Goal: Information Seeking & Learning: Learn about a topic

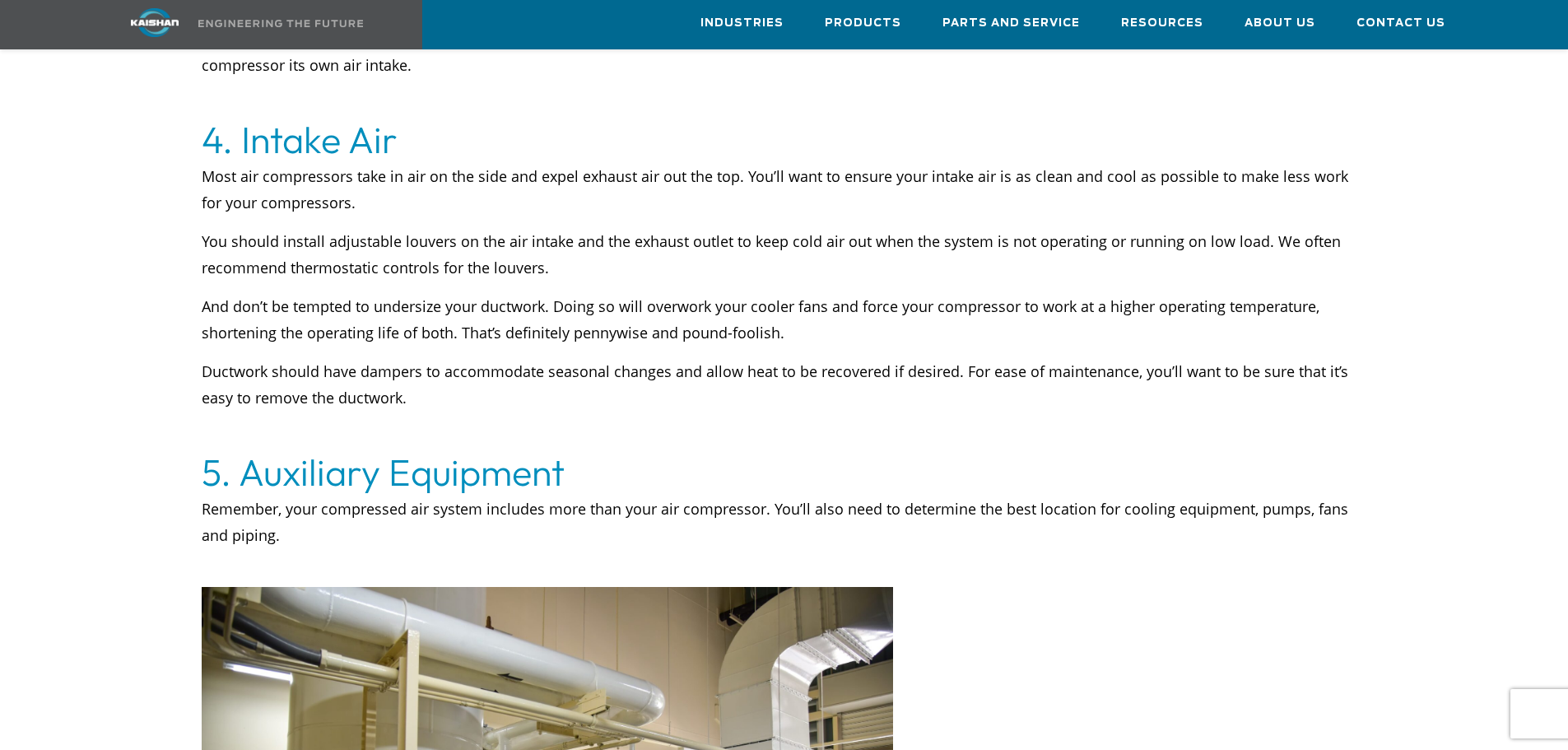
scroll to position [3375, 0]
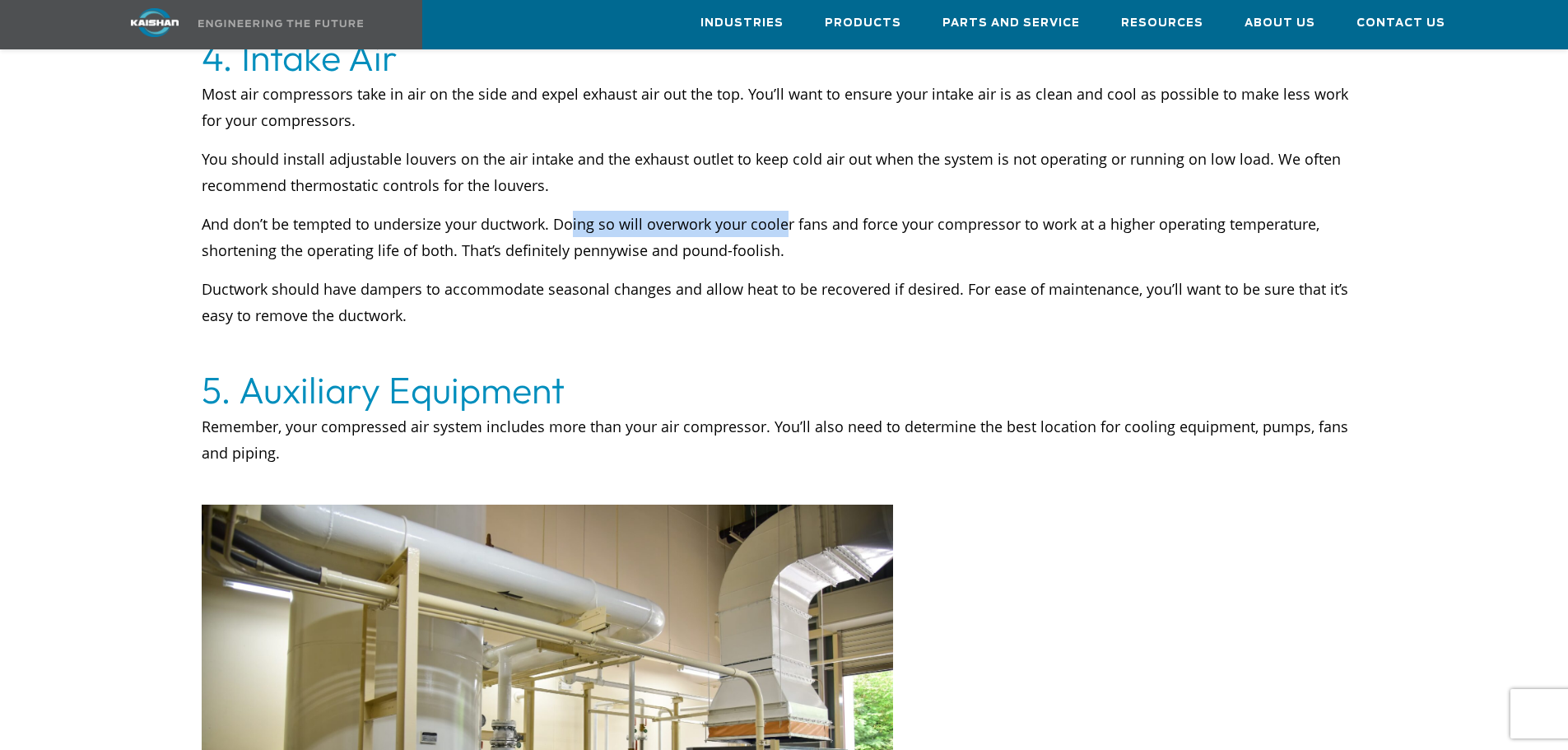
drag, startPoint x: 572, startPoint y: 193, endPoint x: 782, endPoint y: 196, distance: 210.0
click at [782, 211] on p "And don’t be tempted to undersize your ductwork. Doing so will overwork your co…" at bounding box center [784, 237] width 1165 height 53
drag, startPoint x: 798, startPoint y: 194, endPoint x: 845, endPoint y: 194, distance: 47.0
click at [845, 211] on p "And don’t be tempted to undersize your ductwork. Doing so will overwork your co…" at bounding box center [784, 237] width 1165 height 53
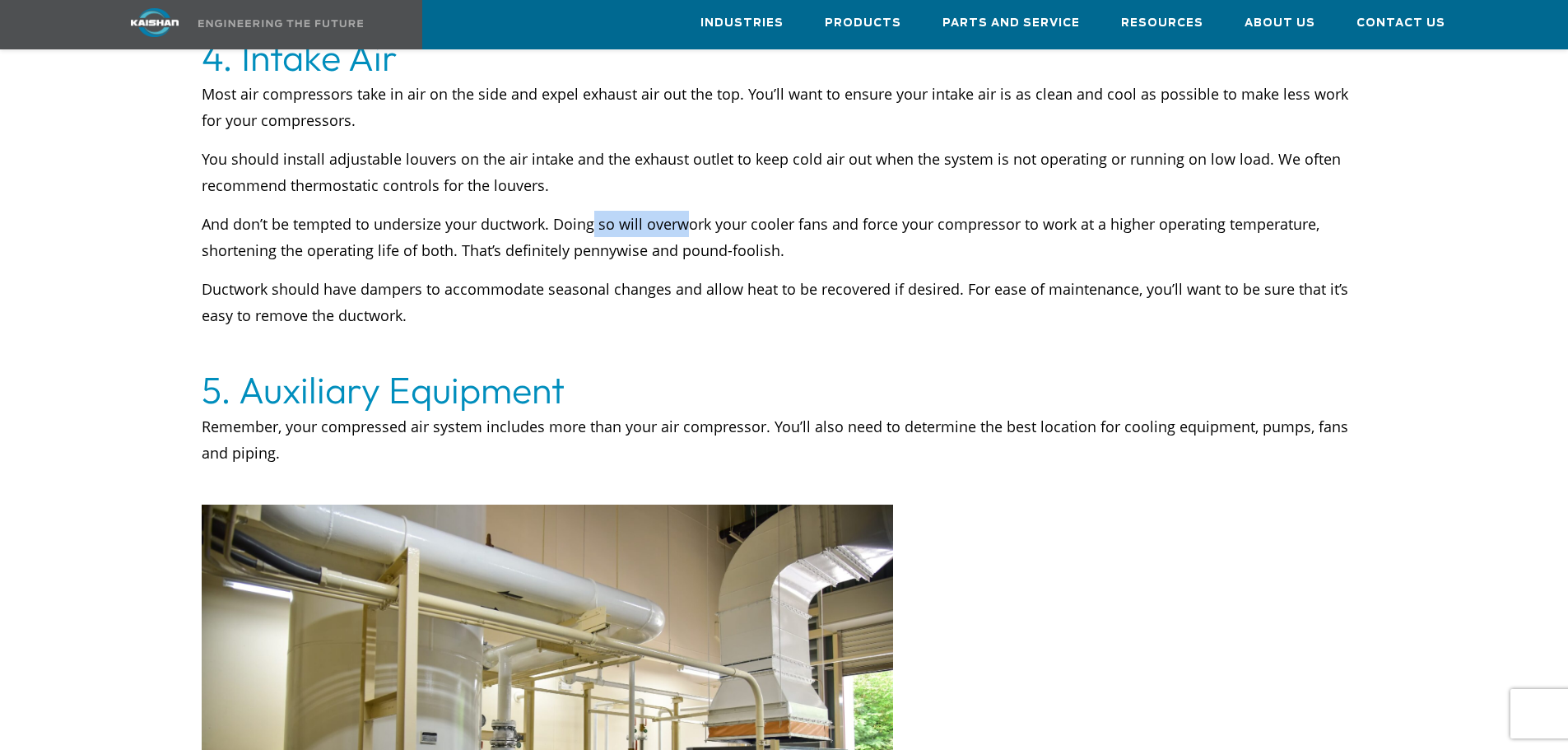
drag, startPoint x: 595, startPoint y: 200, endPoint x: 685, endPoint y: 200, distance: 90.0
click at [685, 211] on p "And don’t be tempted to undersize your ductwork. Doing so will overwork your co…" at bounding box center [784, 237] width 1165 height 53
click at [689, 211] on p "And don’t be tempted to undersize your ductwork. Doing so will overwork your co…" at bounding box center [784, 237] width 1165 height 53
drag, startPoint x: 734, startPoint y: 198, endPoint x: 798, endPoint y: 199, distance: 64.0
click at [798, 211] on p "And don’t be tempted to undersize your ductwork. Doing so will overwork your co…" at bounding box center [784, 237] width 1165 height 53
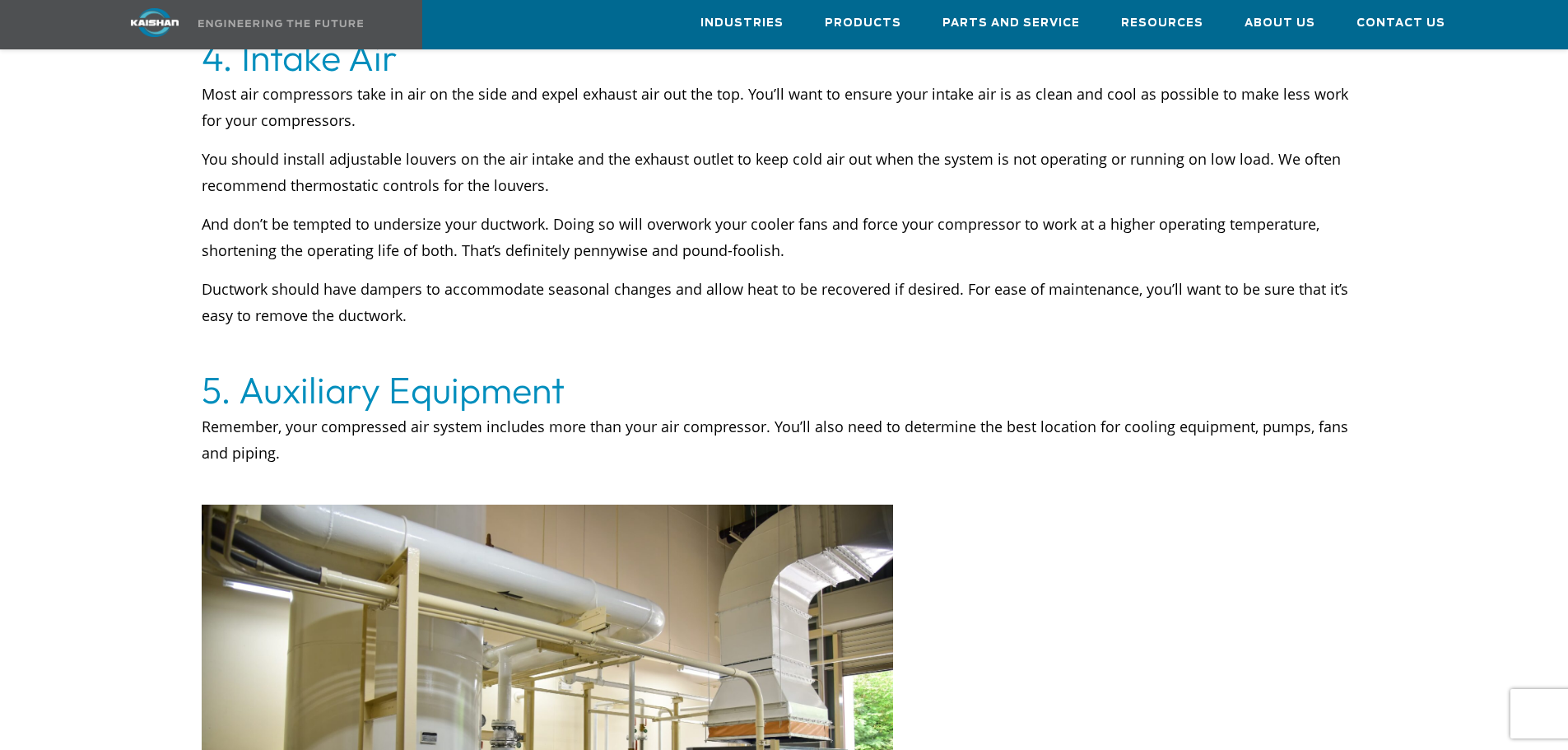
click at [826, 211] on p "And don’t be tempted to undersize your ductwork. Doing so will overwork your co…" at bounding box center [784, 237] width 1165 height 53
click at [721, 211] on p "And don’t be tempted to undersize your ductwork. Doing so will overwork your co…" at bounding box center [784, 237] width 1165 height 53
drag, startPoint x: 616, startPoint y: 194, endPoint x: 729, endPoint y: 190, distance: 113.1
click at [729, 211] on p "And don’t be tempted to undersize your ductwork. Doing so will overwork your co…" at bounding box center [784, 237] width 1165 height 53
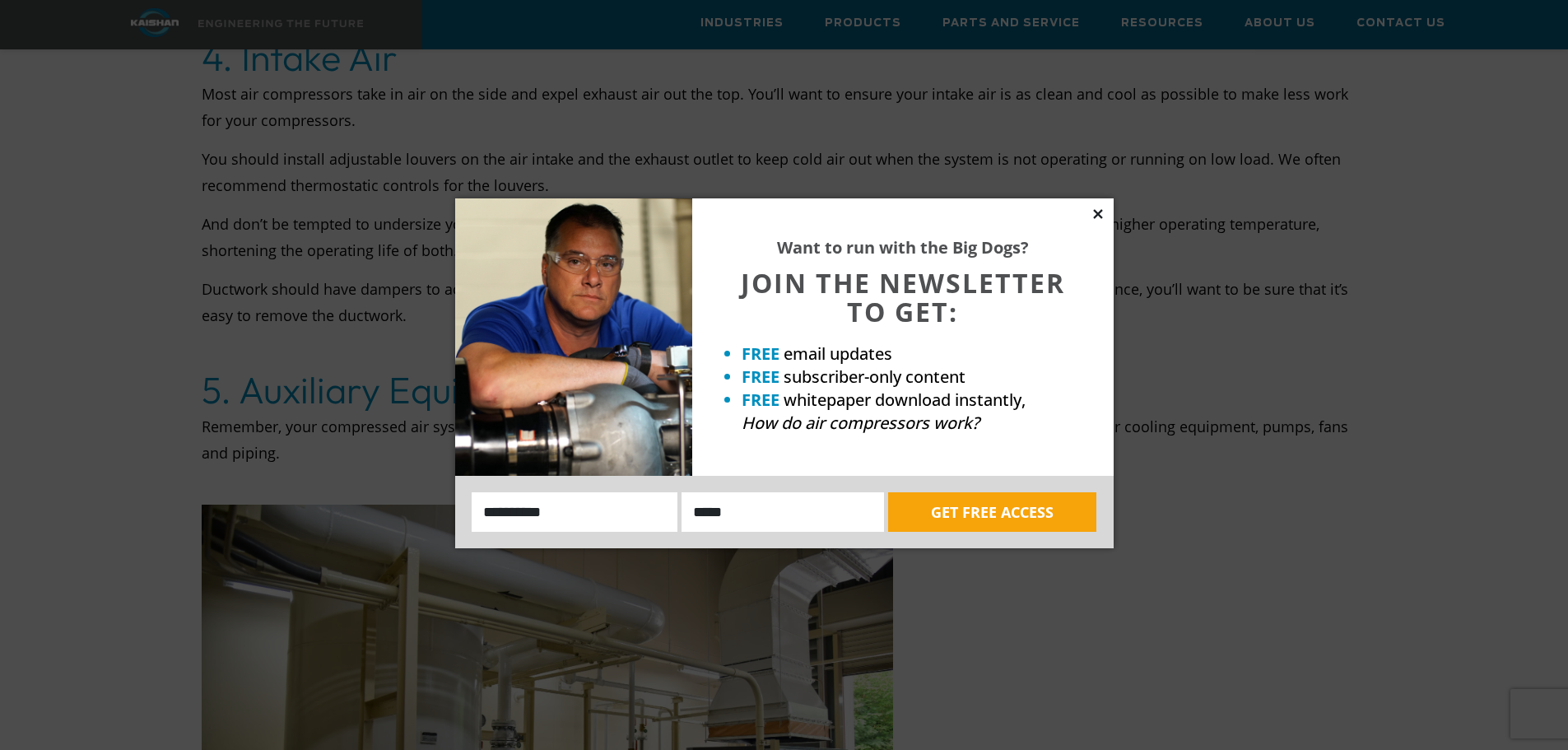
click at [1098, 213] on icon at bounding box center [1097, 214] width 9 height 9
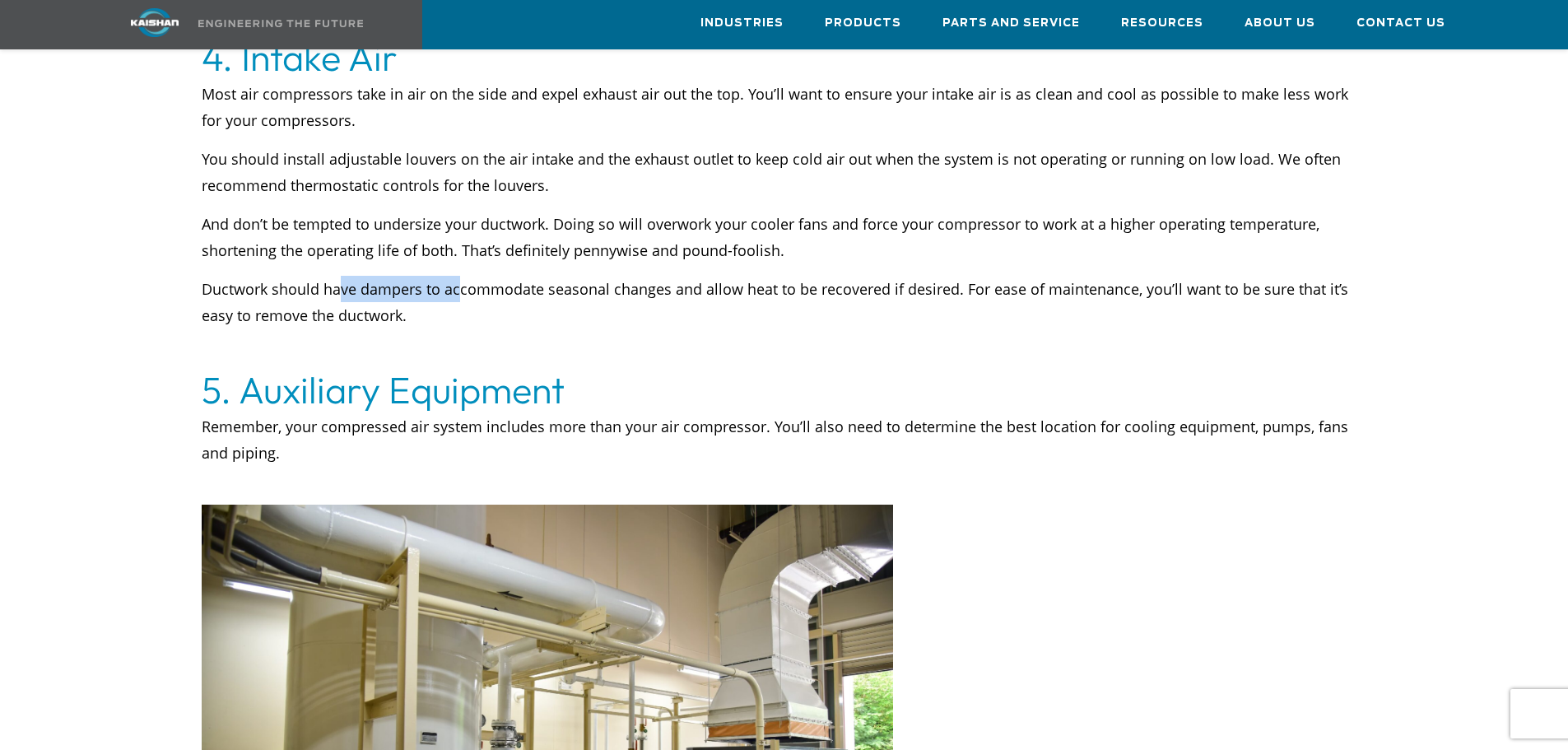
drag, startPoint x: 341, startPoint y: 260, endPoint x: 460, endPoint y: 257, distance: 119.0
click at [460, 276] on p "Ductwork should have dampers to accommodate seasonal changes and allow heat to …" at bounding box center [784, 302] width 1165 height 53
drag, startPoint x: 526, startPoint y: 256, endPoint x: 597, endPoint y: 257, distance: 71.0
click at [597, 276] on p "Ductwork should have dampers to accommodate seasonal changes and allow heat to …" at bounding box center [784, 302] width 1165 height 53
click at [770, 276] on p "Ductwork should have dampers to accommodate seasonal changes and allow heat to …" at bounding box center [784, 302] width 1165 height 53
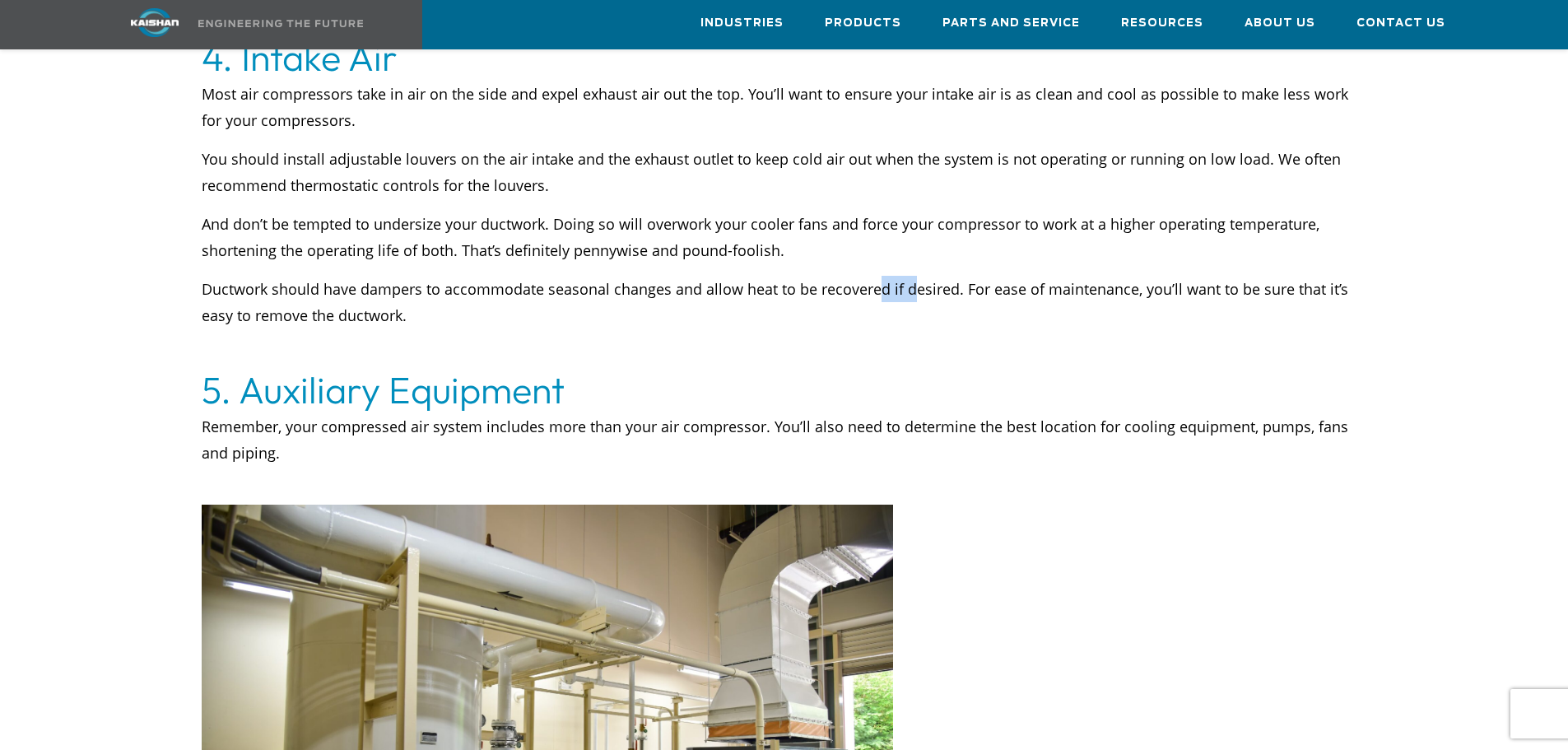
click at [910, 276] on p "Ductwork should have dampers to accommodate seasonal changes and allow heat to …" at bounding box center [784, 302] width 1165 height 53
drag, startPoint x: 979, startPoint y: 259, endPoint x: 1061, endPoint y: 264, distance: 82.2
click at [1061, 276] on p "Ductwork should have dampers to accommodate seasonal changes and allow heat to …" at bounding box center [784, 302] width 1165 height 53
click at [1030, 276] on p "Ductwork should have dampers to accommodate seasonal changes and allow heat to …" at bounding box center [784, 302] width 1165 height 53
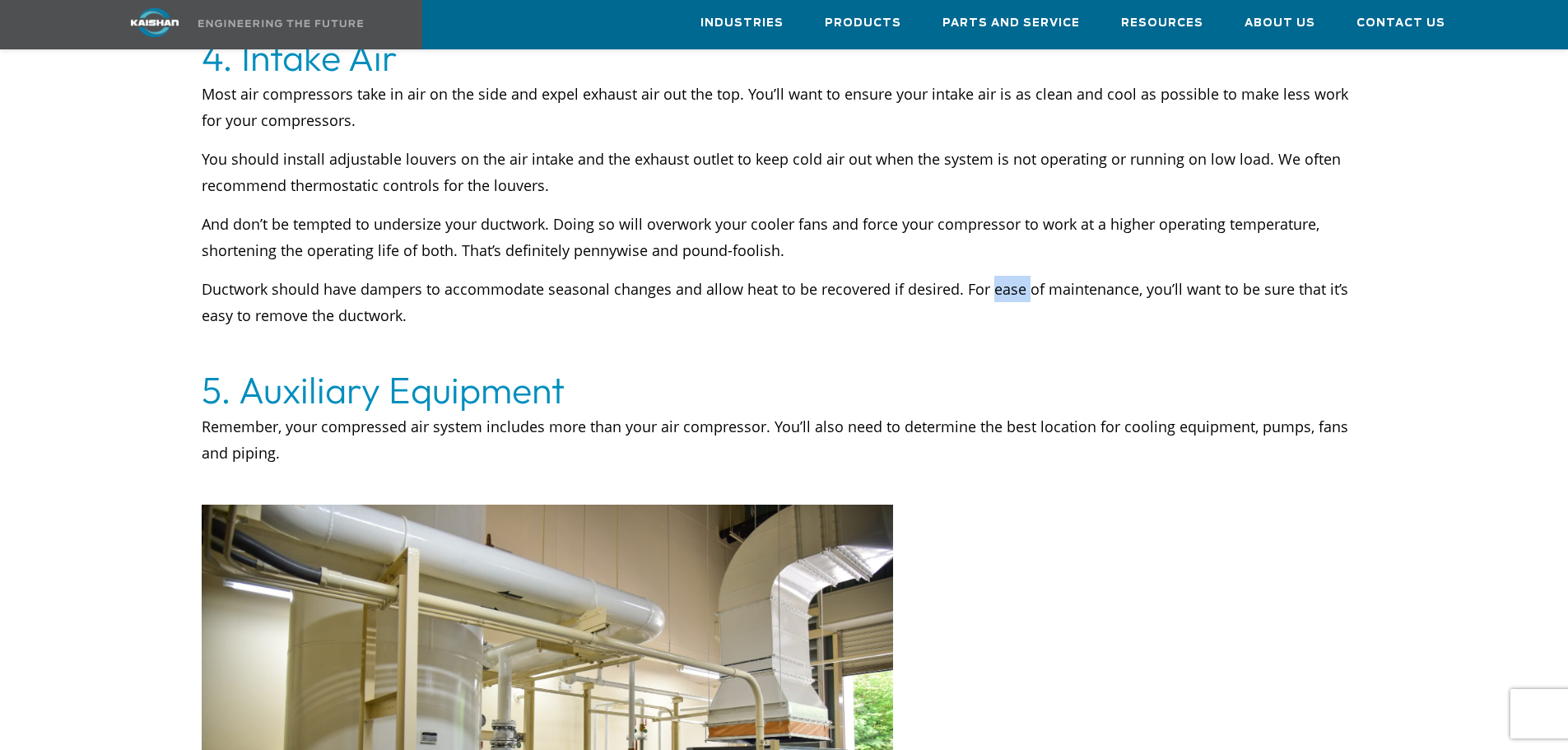
drag, startPoint x: 983, startPoint y: 259, endPoint x: 1024, endPoint y: 259, distance: 41.0
click at [1024, 276] on p "Ductwork should have dampers to accommodate seasonal changes and allow heat to …" at bounding box center [784, 302] width 1165 height 53
drag, startPoint x: 987, startPoint y: 262, endPoint x: 1029, endPoint y: 262, distance: 42.0
click at [1029, 276] on p "Ductwork should have dampers to accommodate seasonal changes and allow heat to …" at bounding box center [784, 302] width 1165 height 53
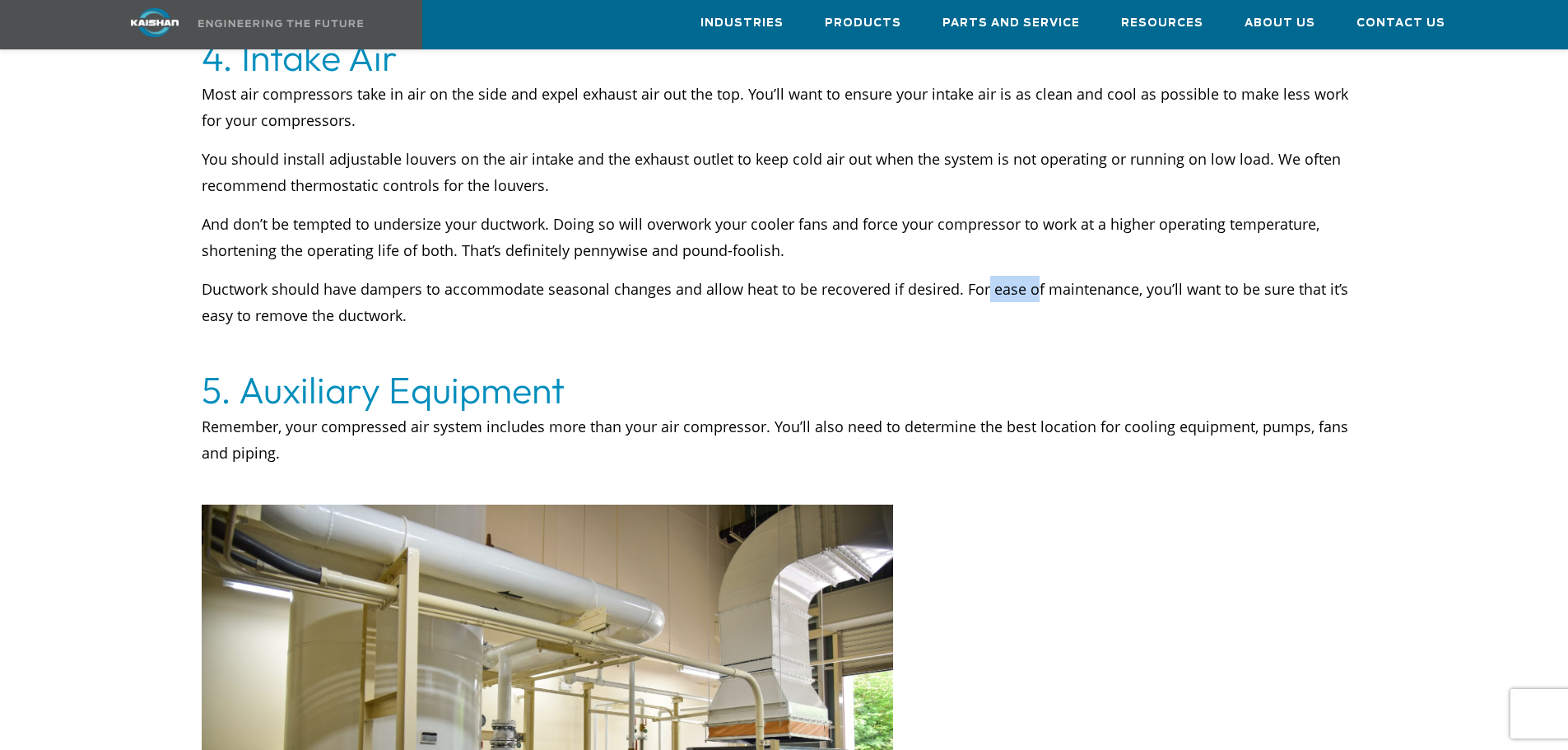
click at [1029, 276] on p "Ductwork should have dampers to accommodate seasonal changes and allow heat to …" at bounding box center [784, 302] width 1165 height 53
drag, startPoint x: 980, startPoint y: 259, endPoint x: 1032, endPoint y: 259, distance: 52.0
click at [1032, 276] on p "Ductwork should have dampers to accommodate seasonal changes and allow heat to …" at bounding box center [784, 302] width 1165 height 53
drag, startPoint x: 1183, startPoint y: 263, endPoint x: 1274, endPoint y: 264, distance: 91.0
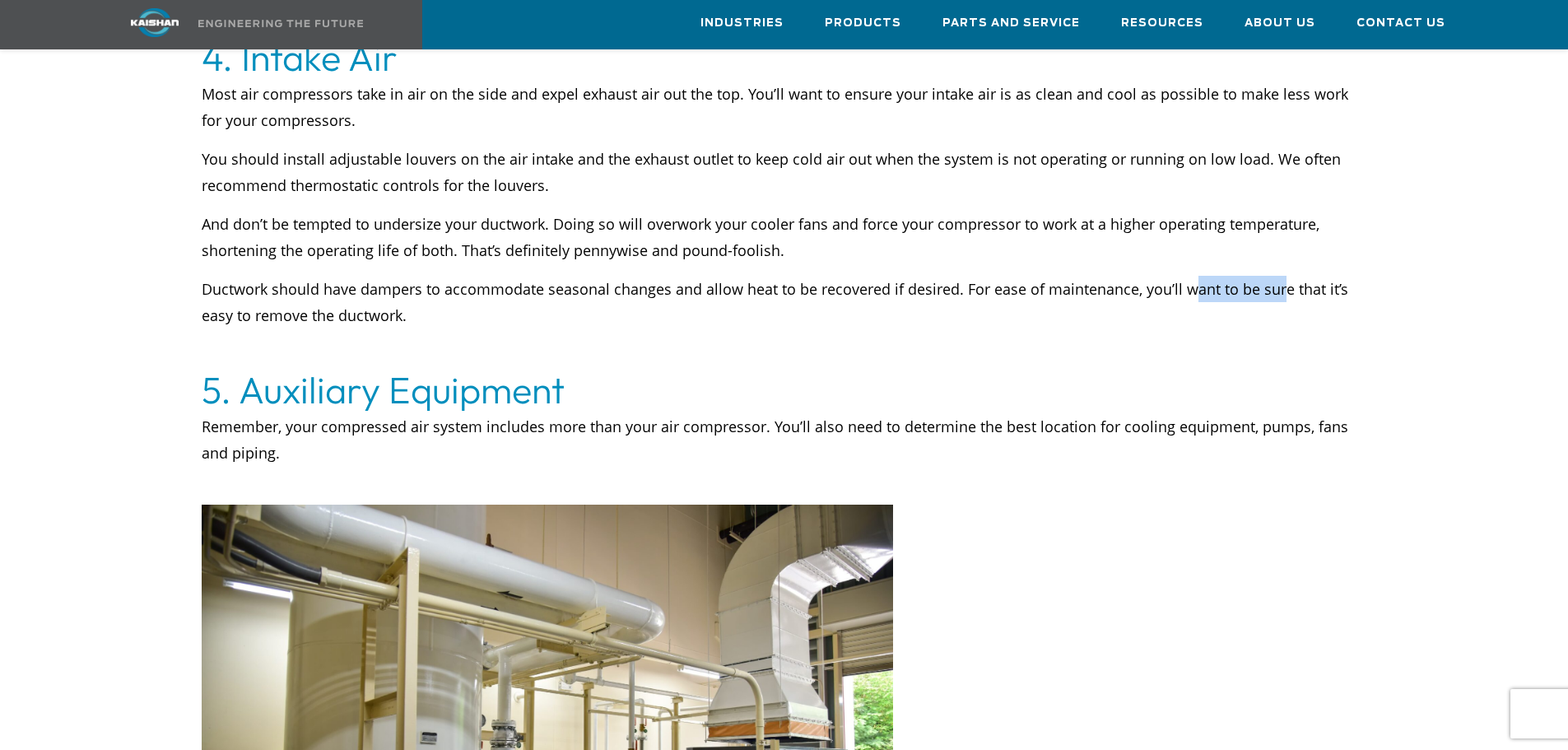
click at [1274, 276] on p "Ductwork should have dampers to accommodate seasonal changes and allow heat to …" at bounding box center [784, 302] width 1165 height 53
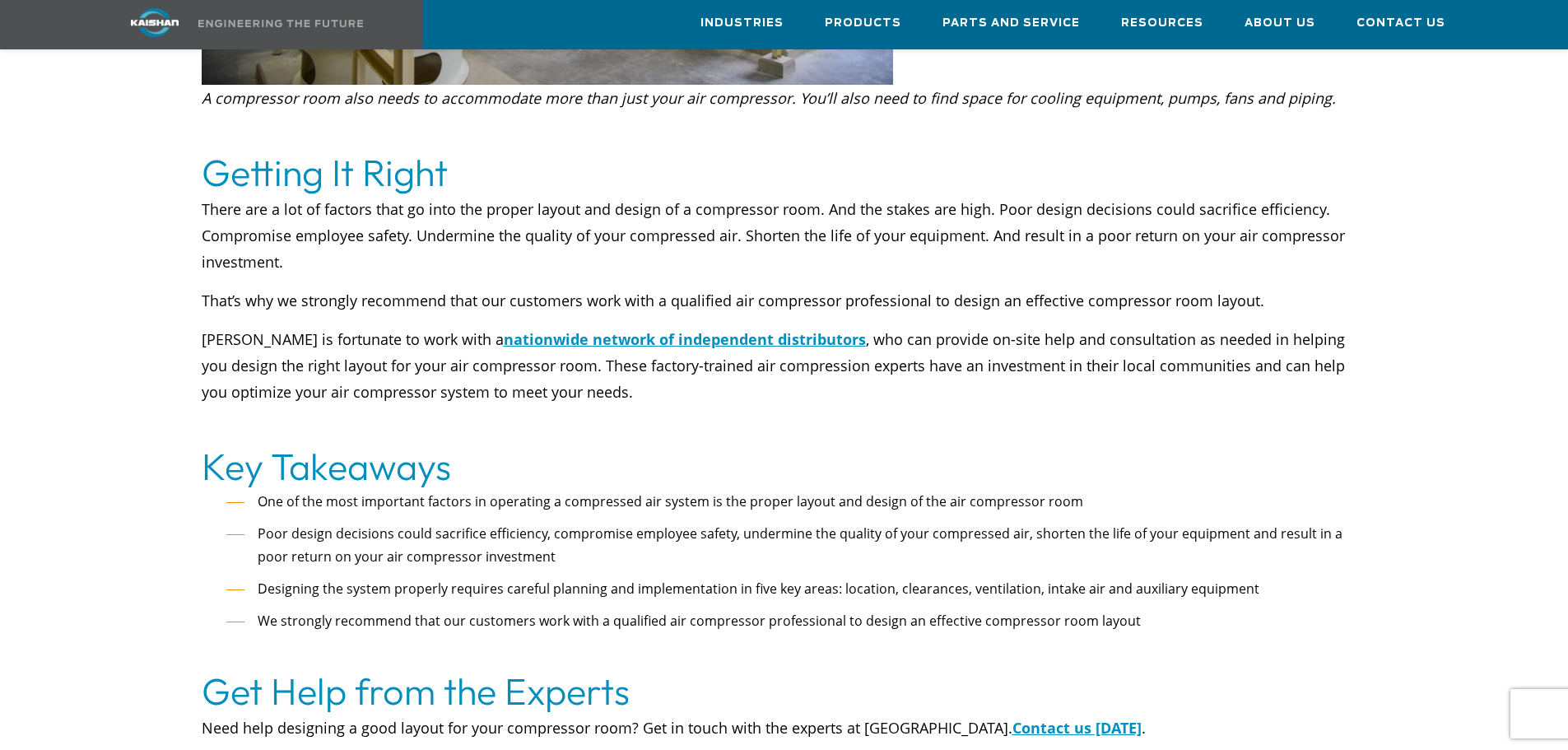
scroll to position [4281, 0]
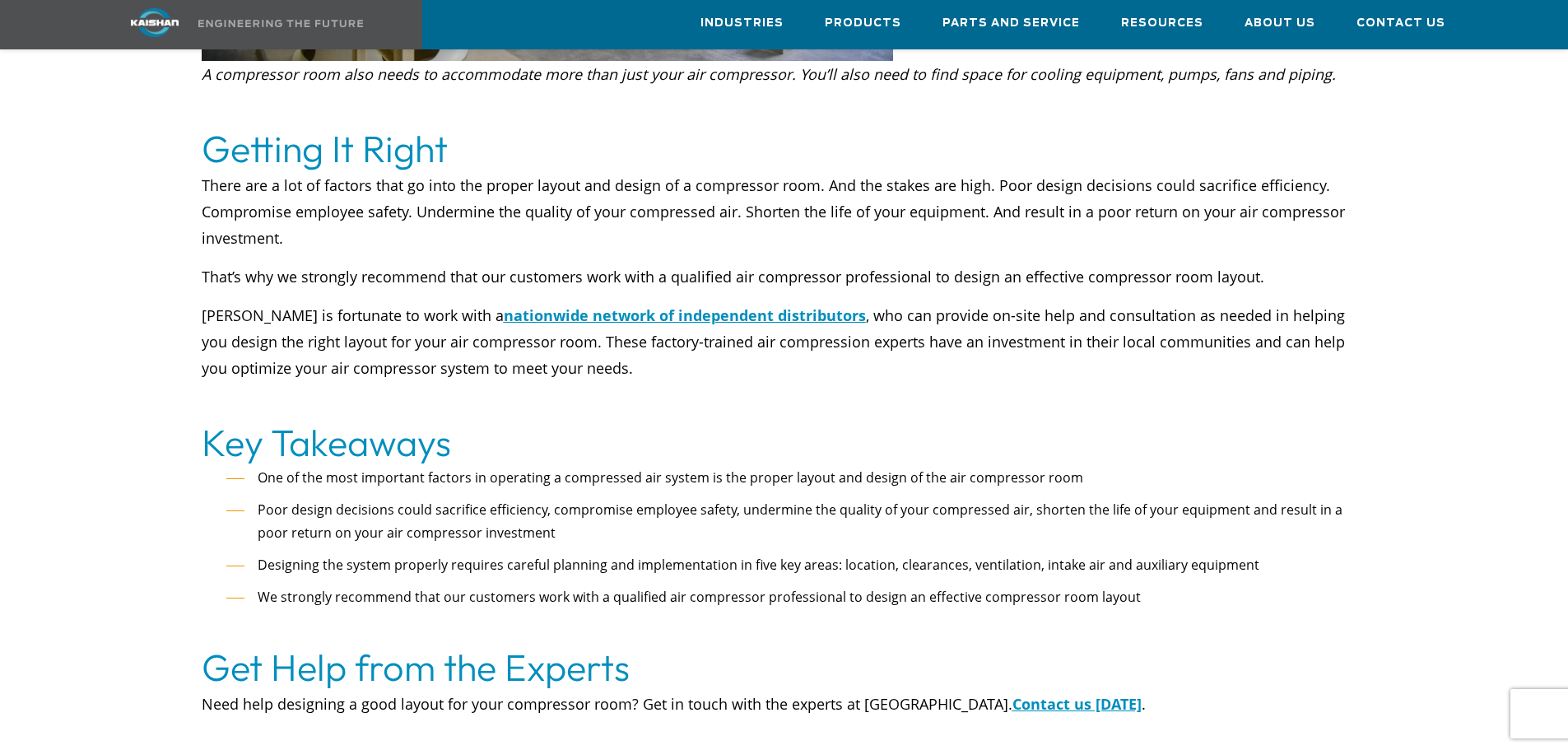
click at [306, 302] on p "[PERSON_NAME] is fortunate to work with a nationwide network of independent dis…" at bounding box center [784, 341] width 1165 height 79
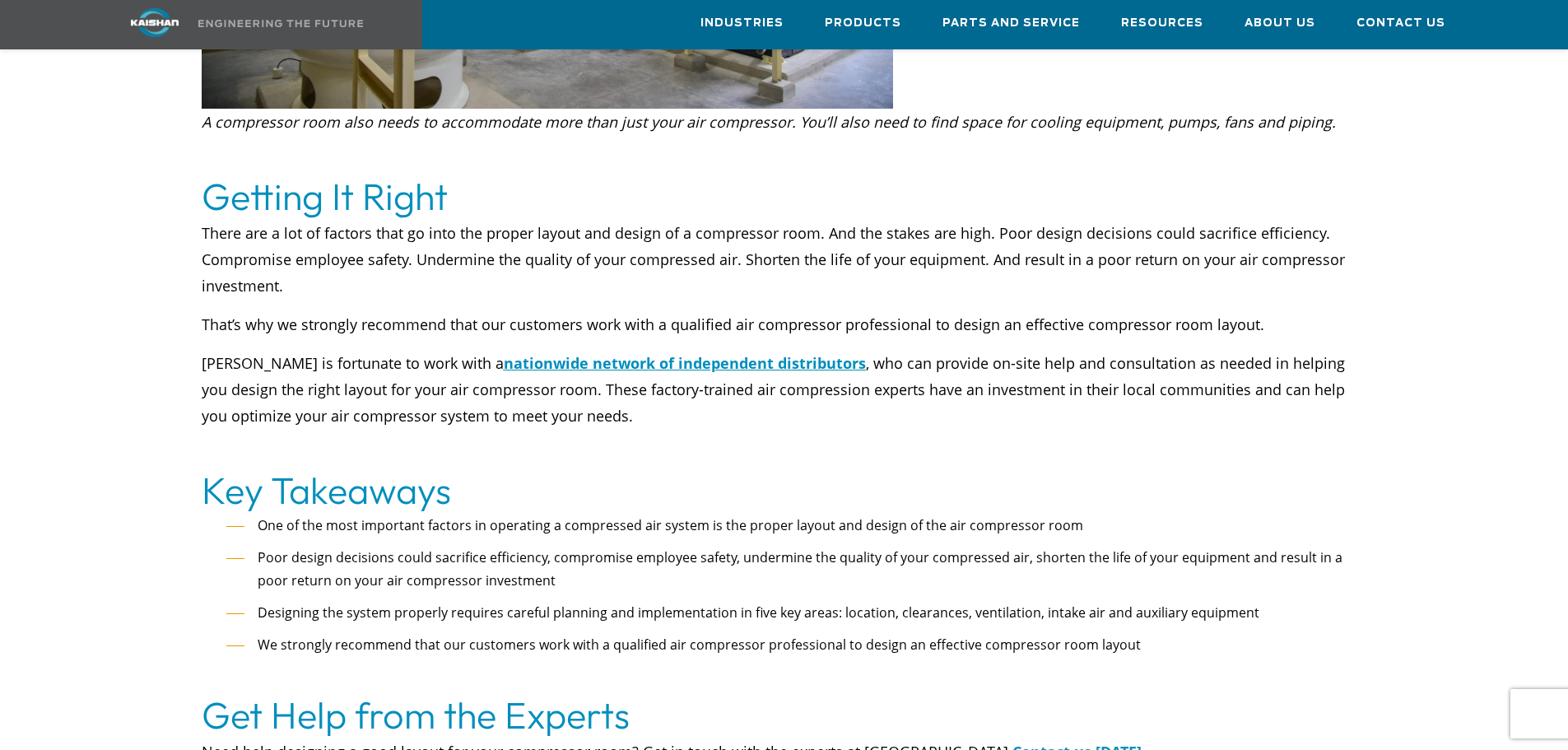
scroll to position [4444, 0]
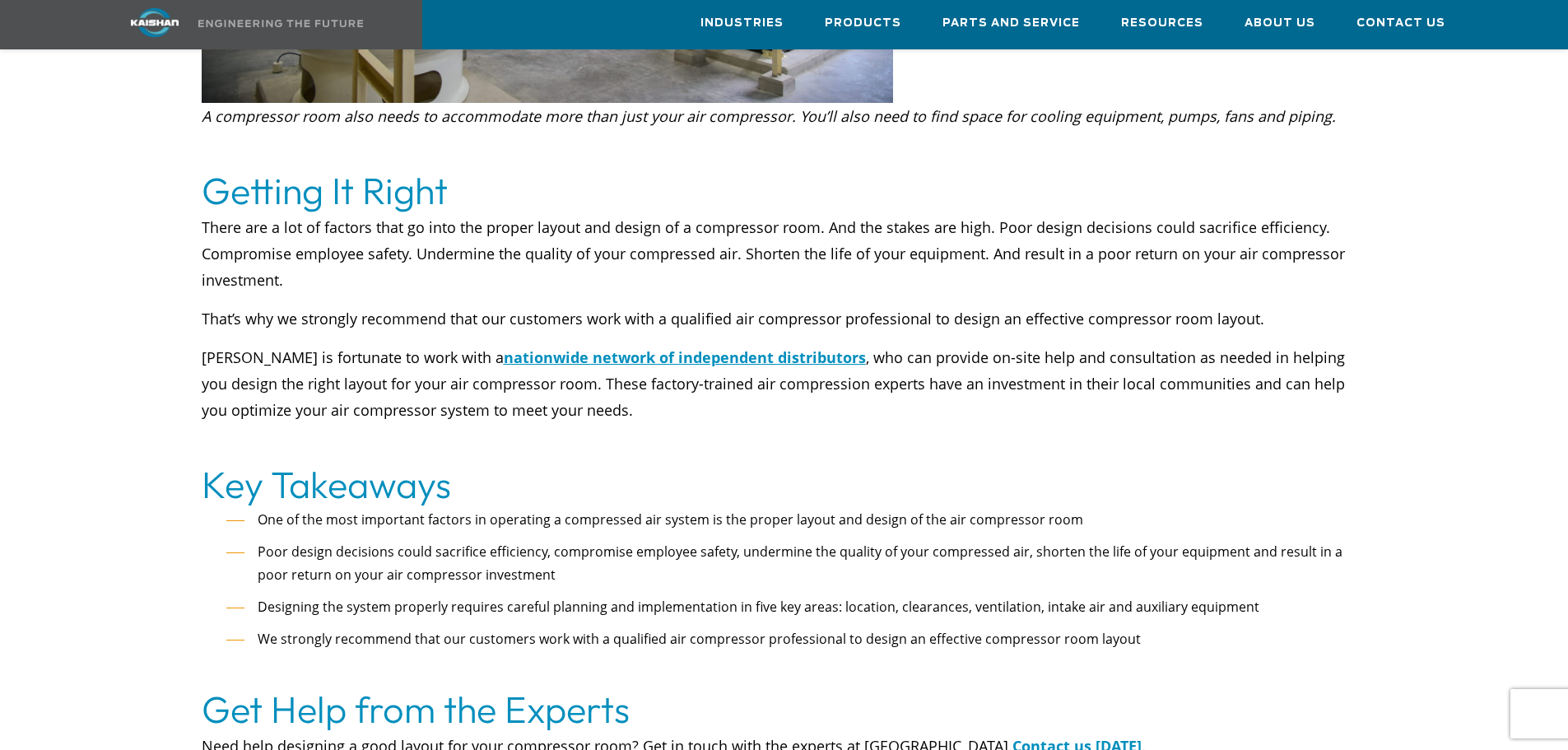
scroll to position [4279, 0]
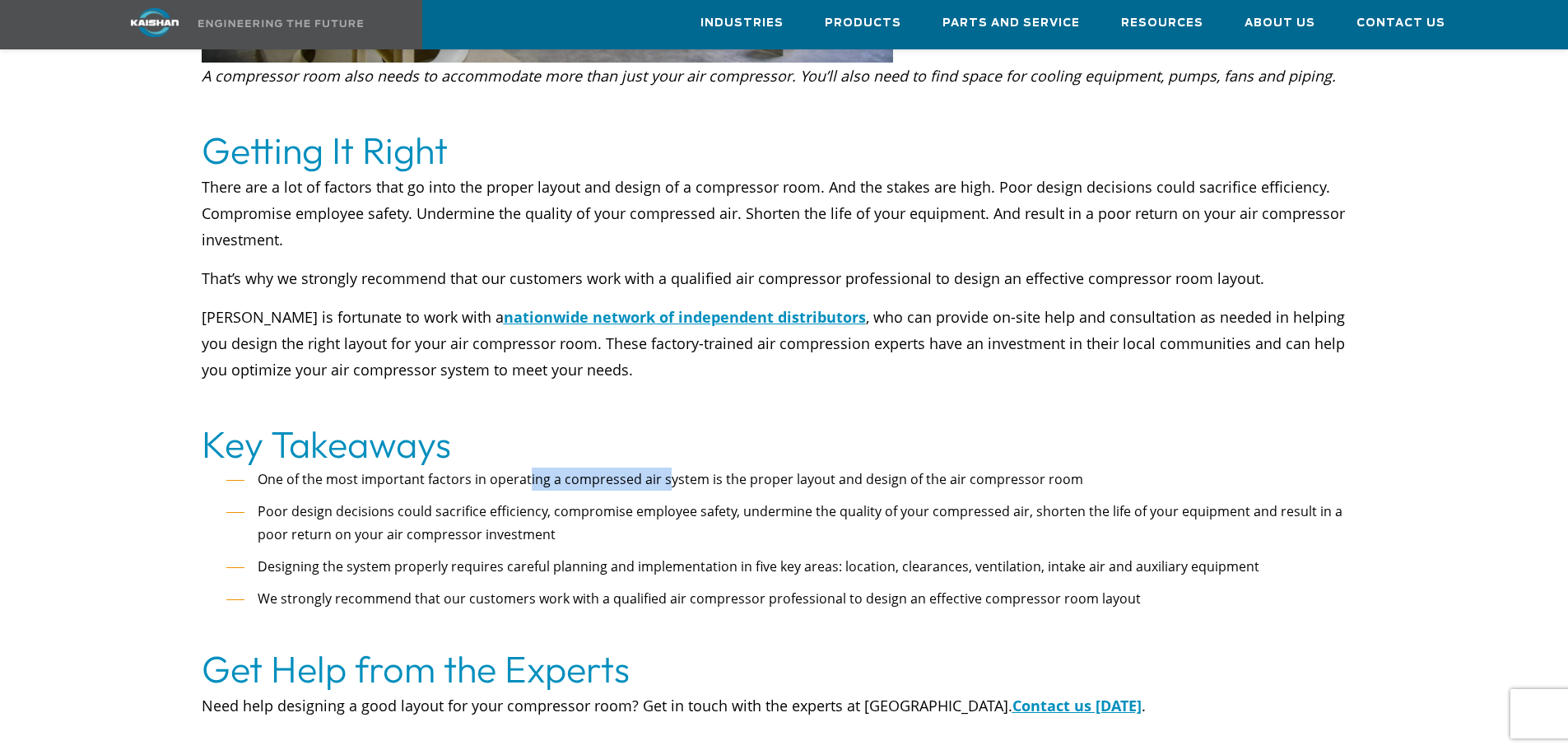
drag, startPoint x: 538, startPoint y: 449, endPoint x: 666, endPoint y: 457, distance: 128.2
click at [666, 470] on span "One of the most important factors in operating a compressed air system is the p…" at bounding box center [671, 479] width 826 height 18
click at [533, 421] on h2 "Key Takeaways" at bounding box center [784, 444] width 1165 height 46
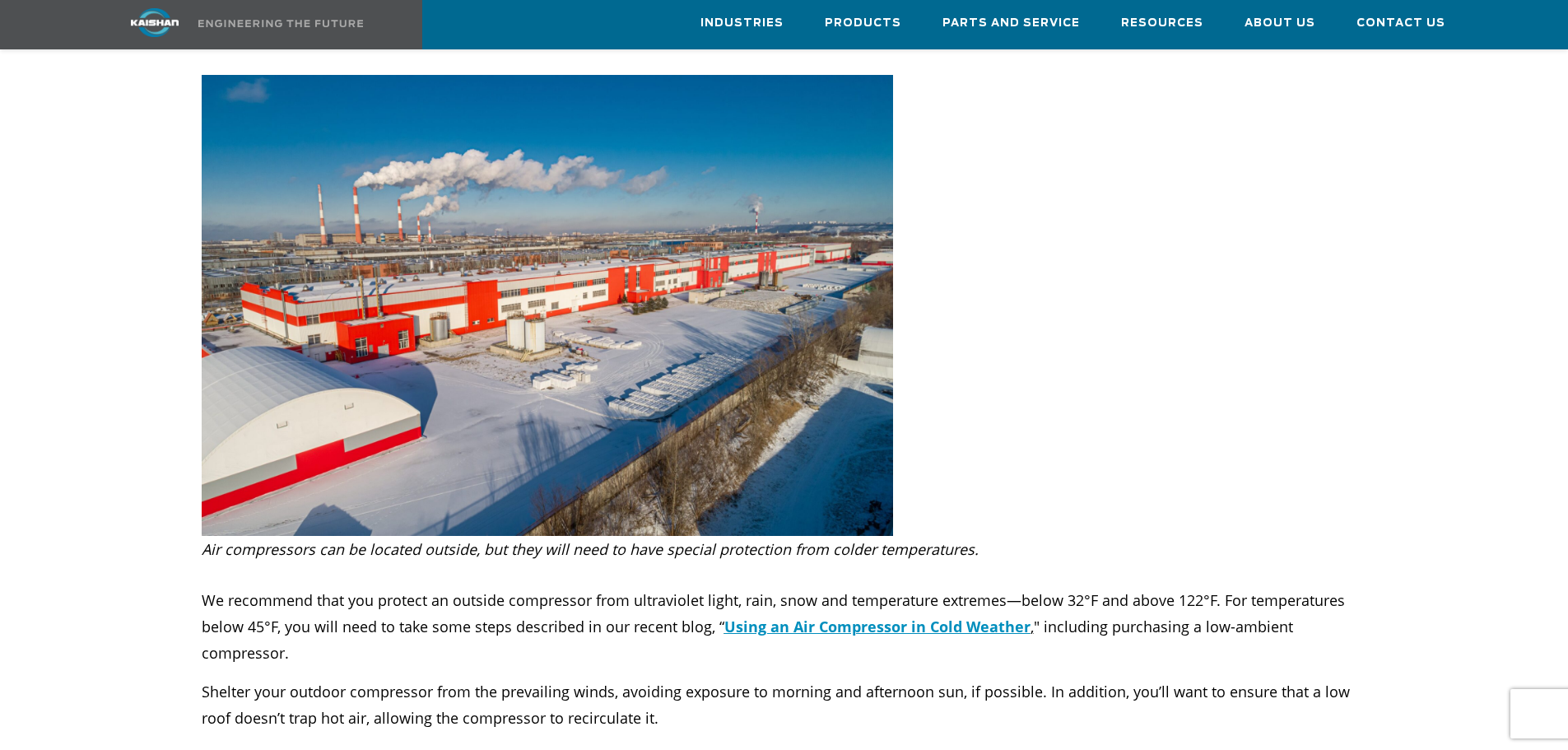
scroll to position [575, 0]
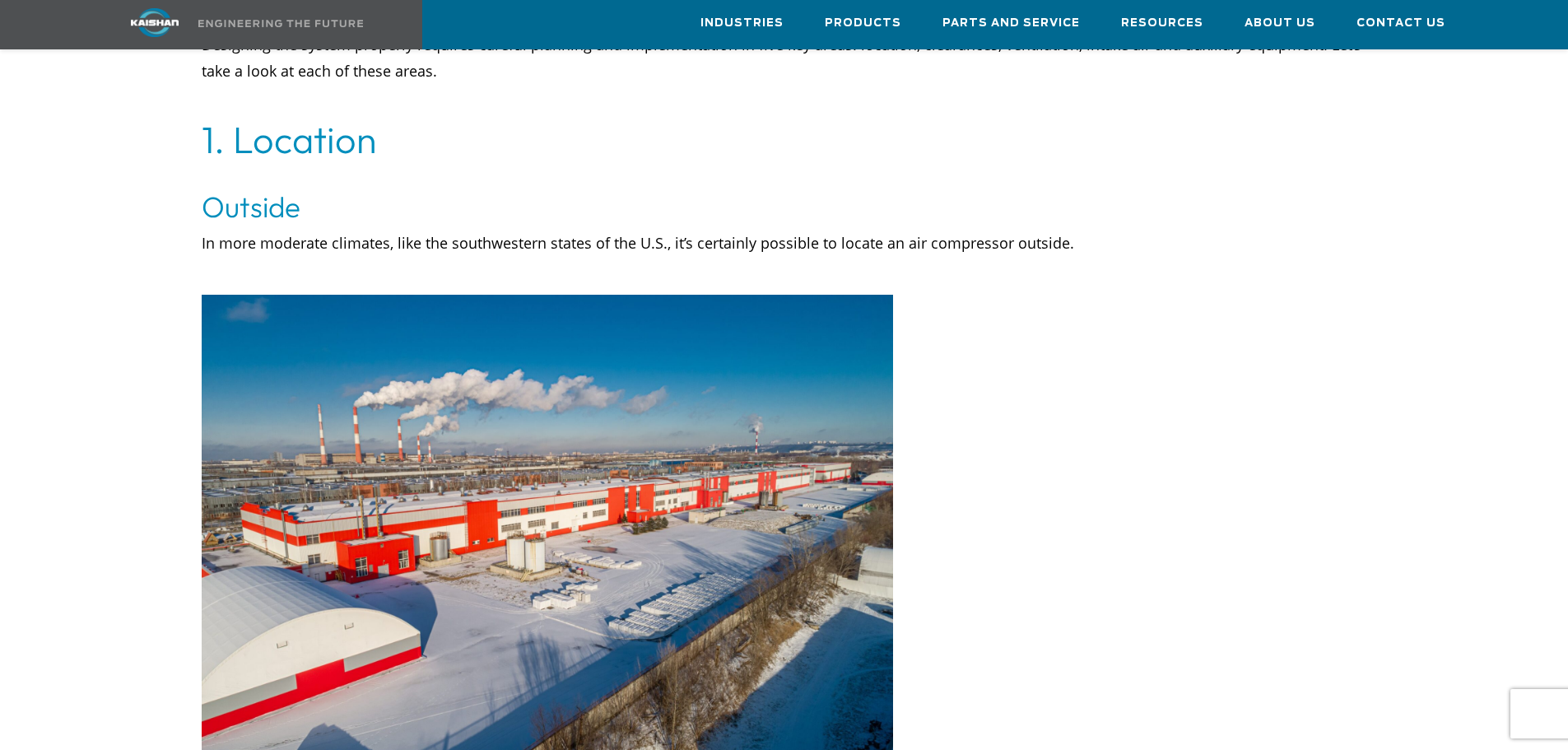
click at [1121, 463] on div at bounding box center [785, 538] width 1383 height 487
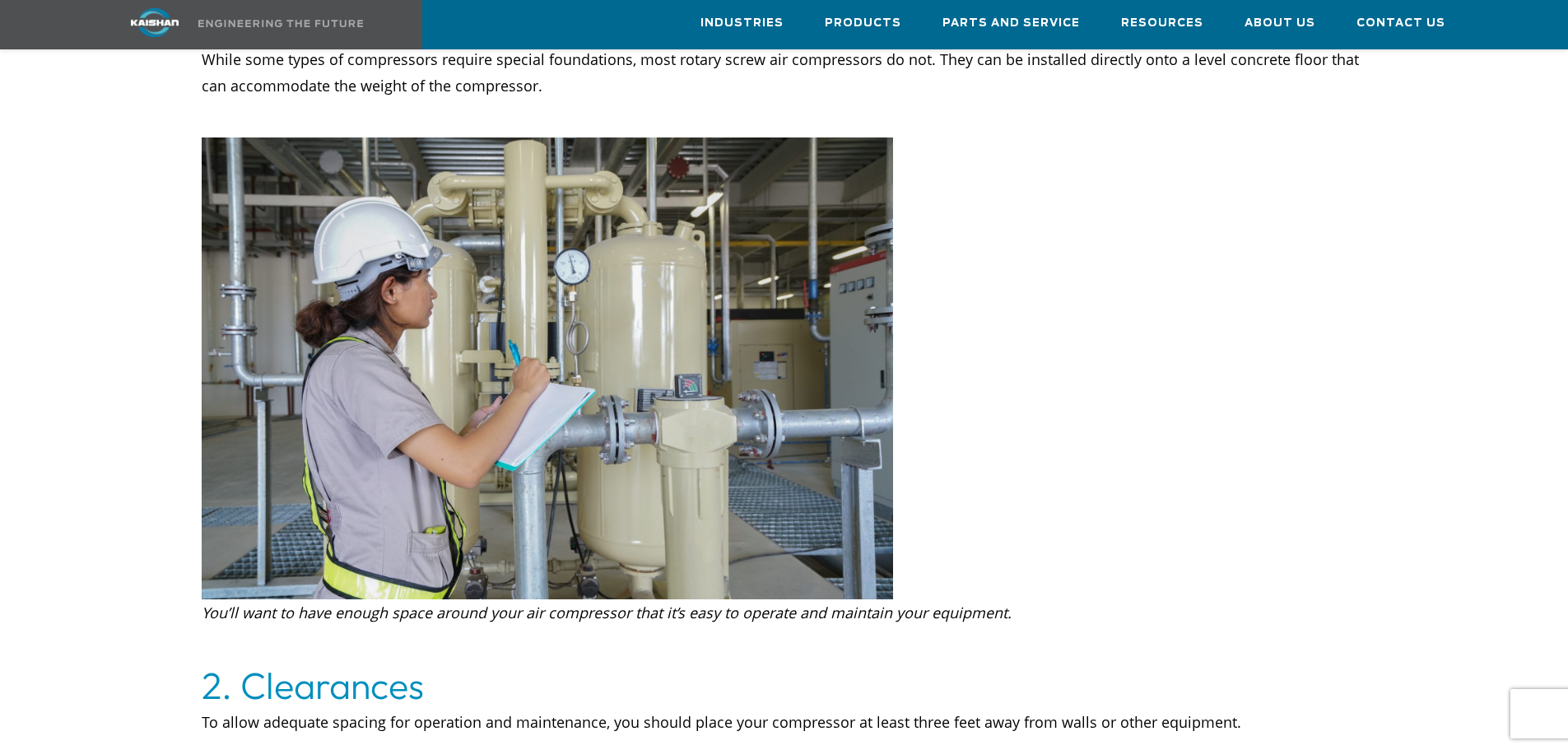
scroll to position [1398, 0]
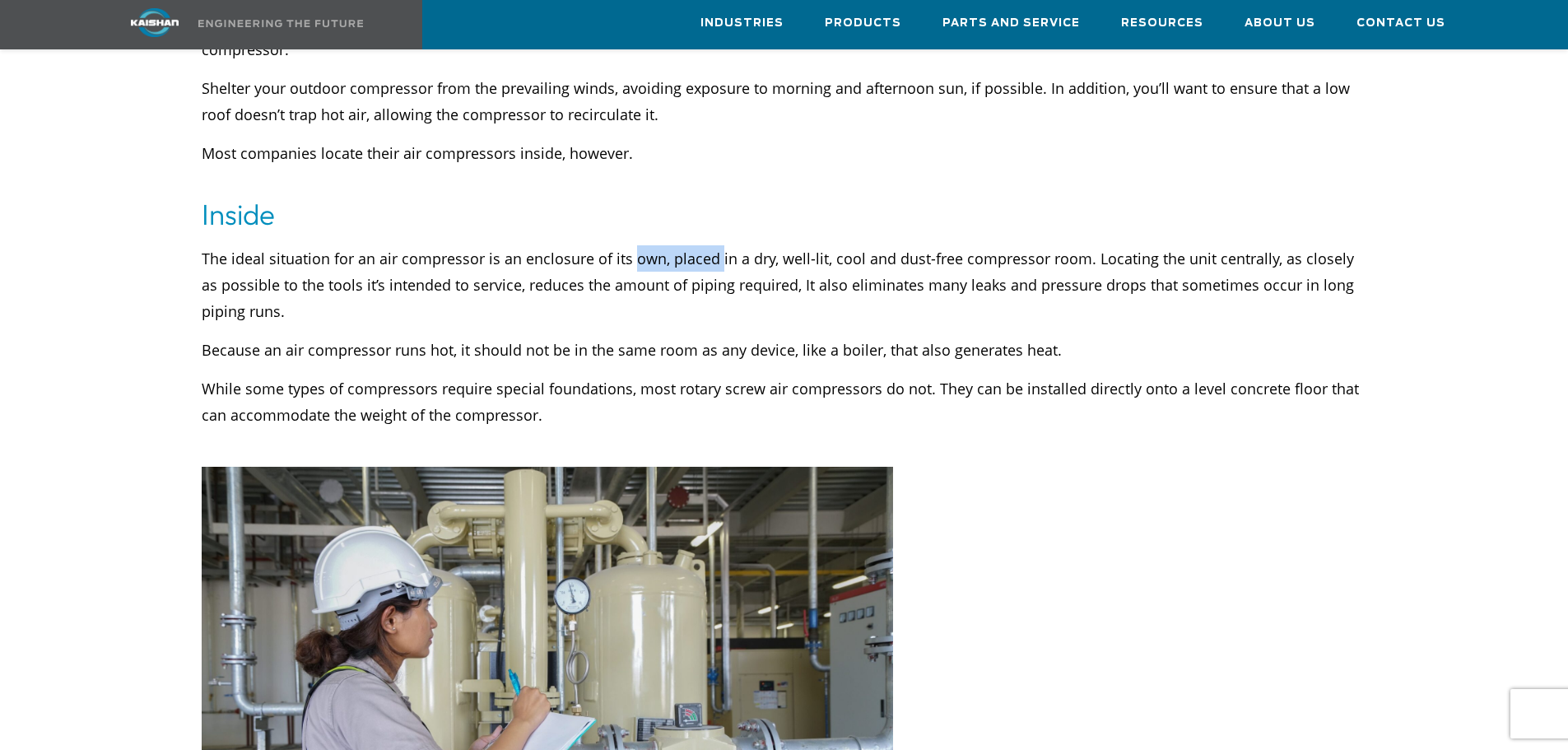
drag, startPoint x: 636, startPoint y: 228, endPoint x: 715, endPoint y: 228, distance: 79.0
click at [715, 245] on p "The ideal situation for an air compressor is an enclosure of its own, placed in…" at bounding box center [784, 284] width 1165 height 79
drag, startPoint x: 841, startPoint y: 218, endPoint x: 974, endPoint y: 221, distance: 133.0
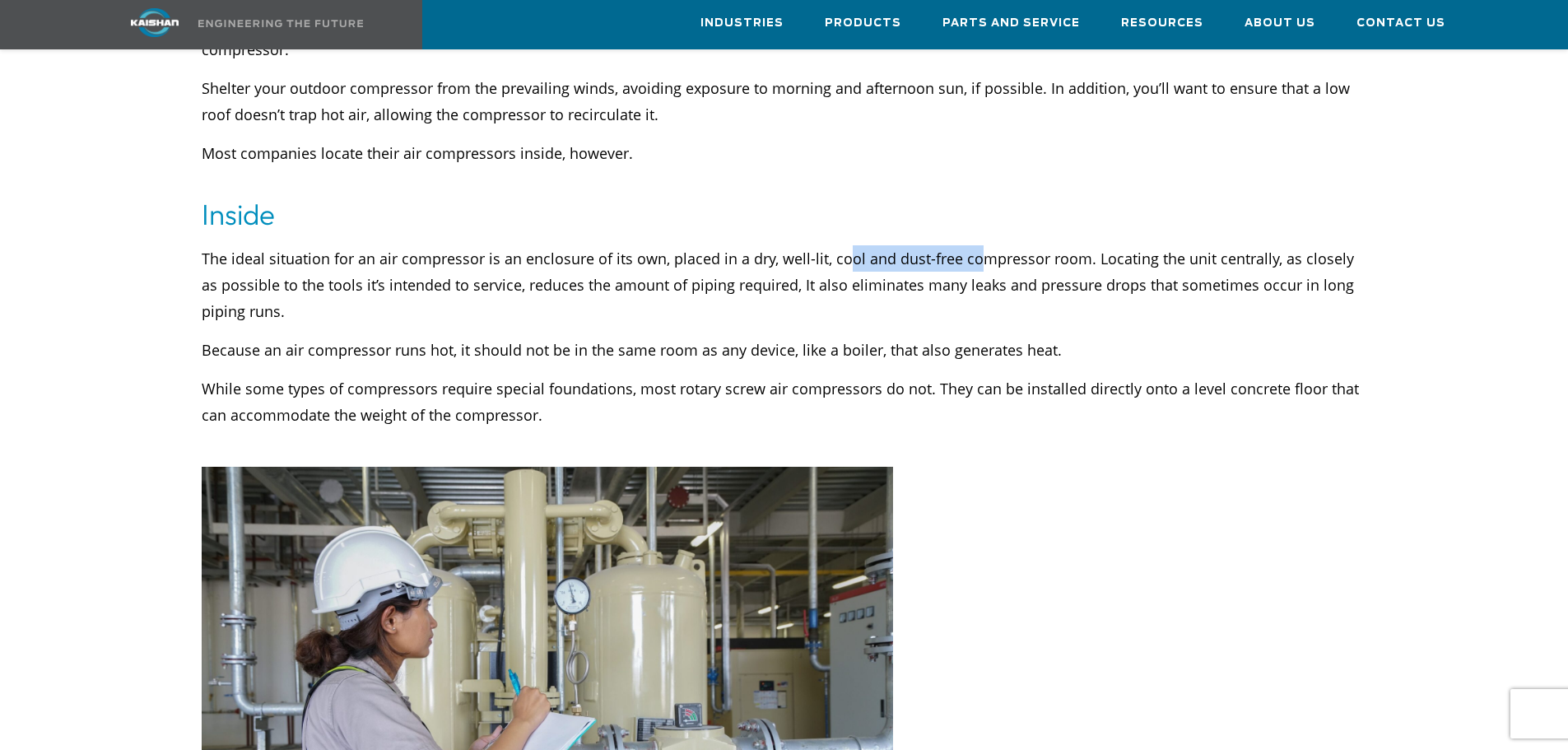
click at [974, 245] on p "The ideal situation for an air compressor is an enclosure of its own, placed in…" at bounding box center [784, 284] width 1165 height 79
drag, startPoint x: 405, startPoint y: 258, endPoint x: 415, endPoint y: 258, distance: 10.0
click at [415, 258] on p "The ideal situation for an air compressor is an enclosure of its own, placed in…" at bounding box center [784, 284] width 1165 height 79
drag, startPoint x: 508, startPoint y: 258, endPoint x: 587, endPoint y: 258, distance: 79.0
click at [587, 258] on p "The ideal situation for an air compressor is an enclosure of its own, placed in…" at bounding box center [784, 284] width 1165 height 79
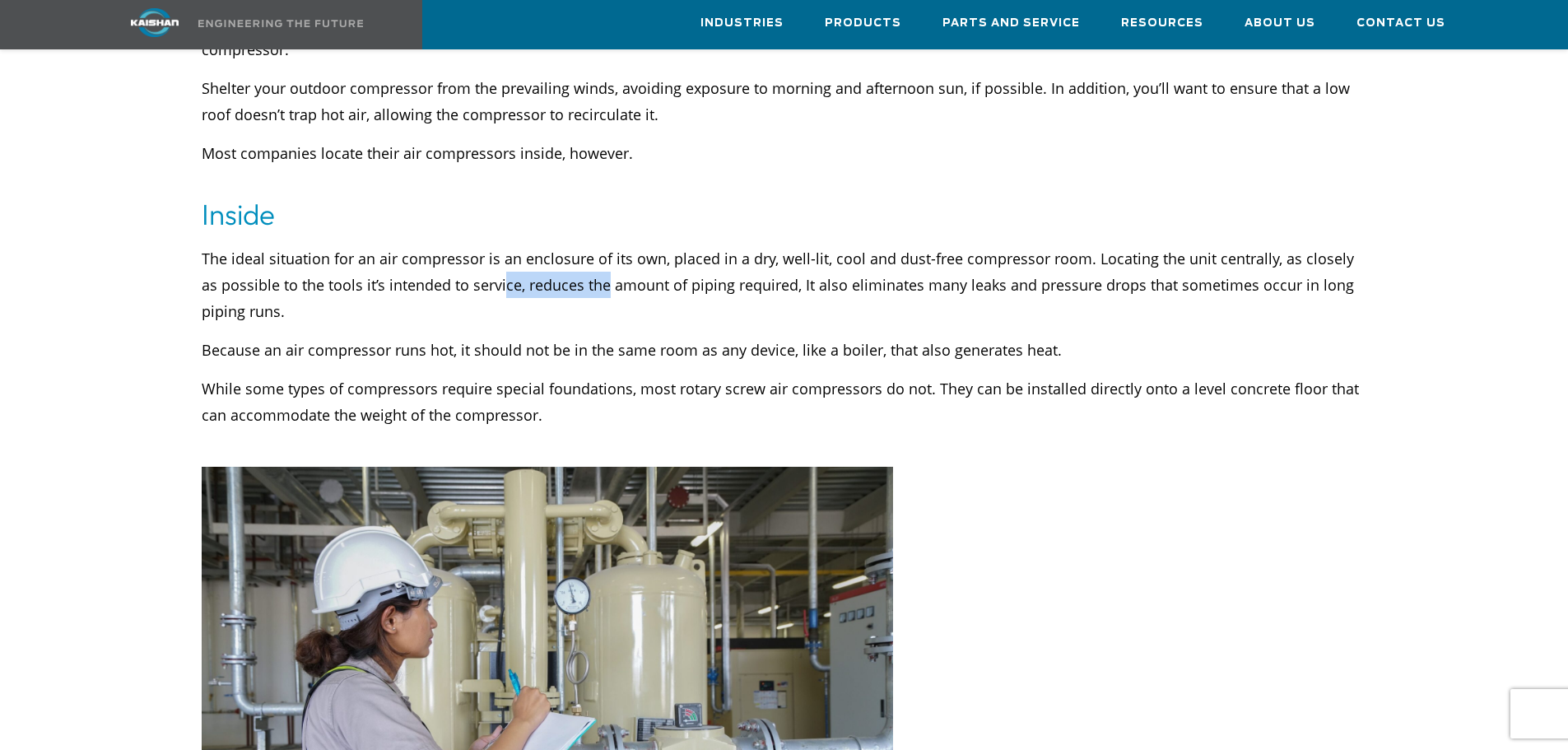
click at [587, 258] on p "The ideal situation for an air compressor is an enclosure of its own, placed in…" at bounding box center [784, 284] width 1165 height 79
drag, startPoint x: 533, startPoint y: 260, endPoint x: 662, endPoint y: 261, distance: 129.0
click at [662, 261] on p "The ideal situation for an air compressor is an enclosure of its own, placed in…" at bounding box center [784, 284] width 1165 height 79
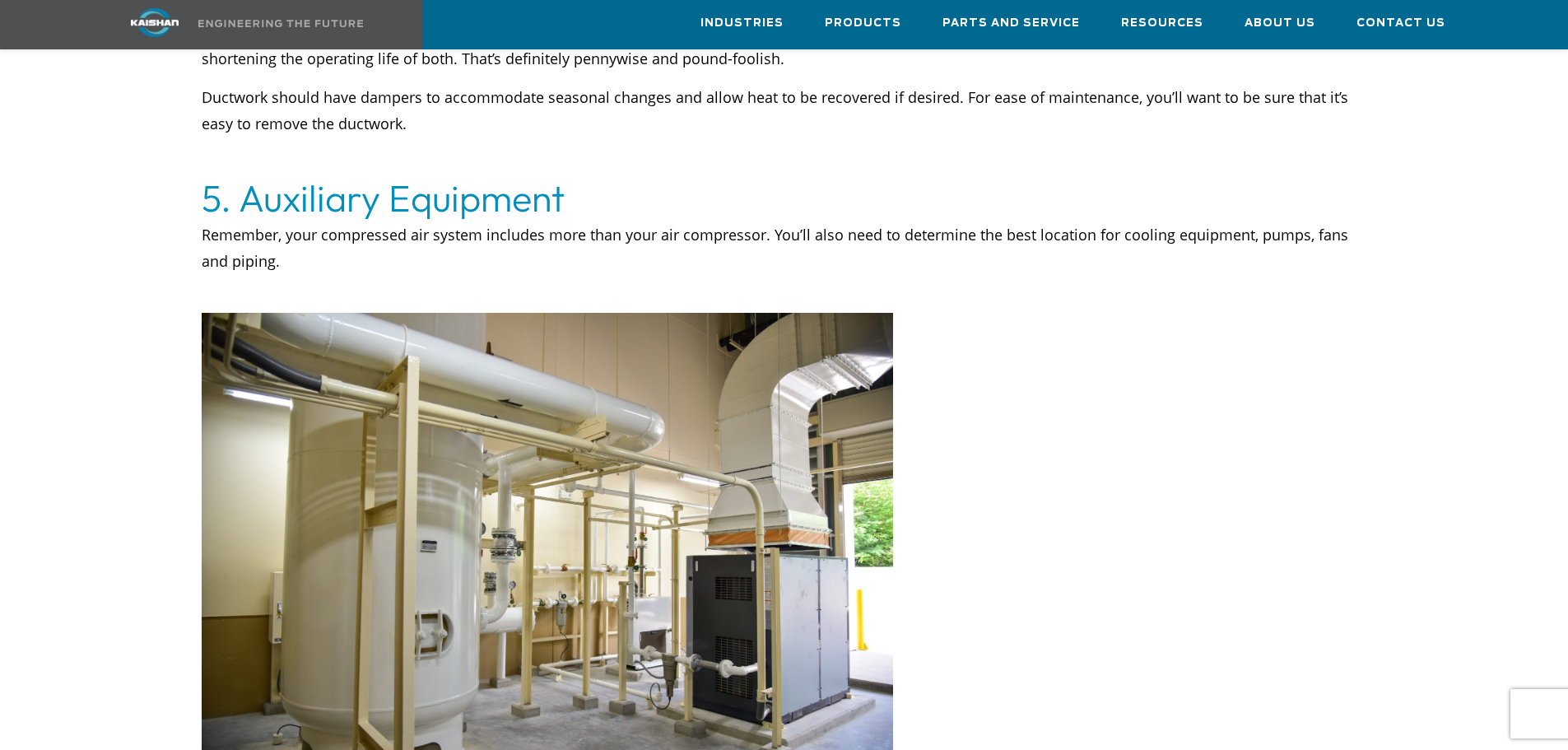
scroll to position [3538, 0]
